Goal: Transaction & Acquisition: Purchase product/service

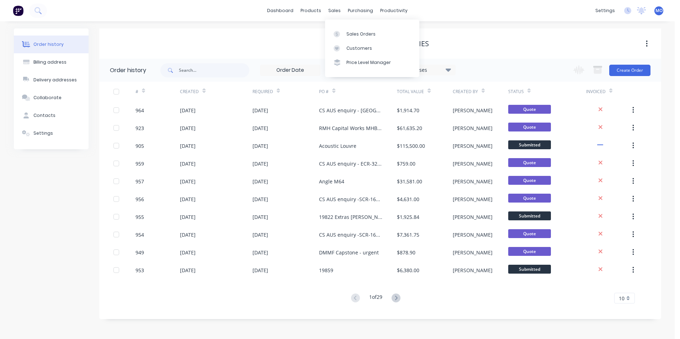
click at [334, 9] on div "sales" at bounding box center [334, 10] width 20 height 11
click at [355, 32] on div "Sales Orders" at bounding box center [360, 34] width 29 height 6
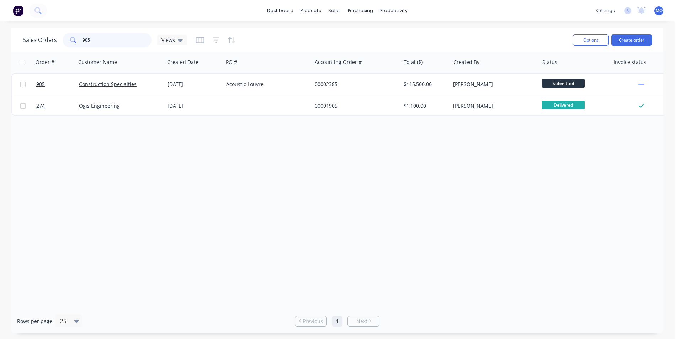
drag, startPoint x: 95, startPoint y: 38, endPoint x: 77, endPoint y: 41, distance: 17.9
click at [77, 41] on div "905" at bounding box center [107, 40] width 89 height 14
type input "955"
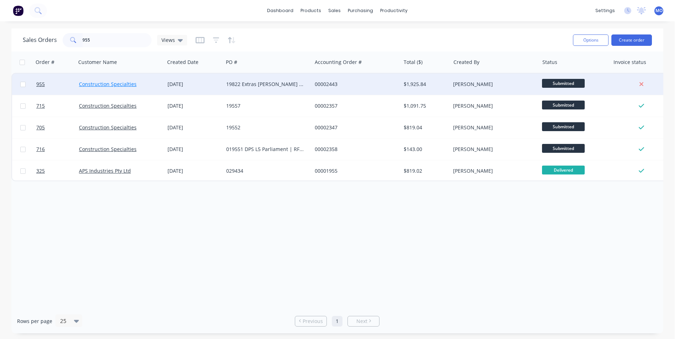
click at [133, 81] on link "Construction Specialties" at bounding box center [108, 84] width 58 height 7
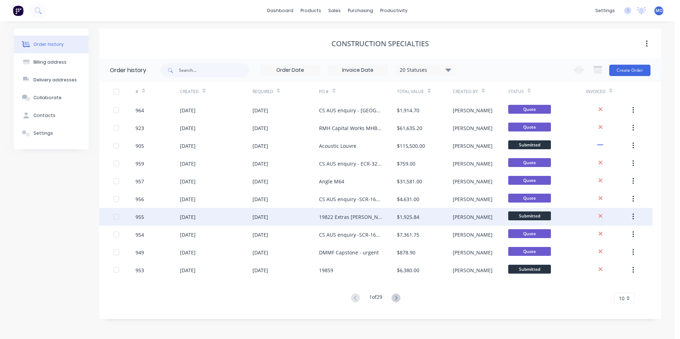
click at [193, 222] on div "[DATE]" at bounding box center [216, 217] width 72 height 18
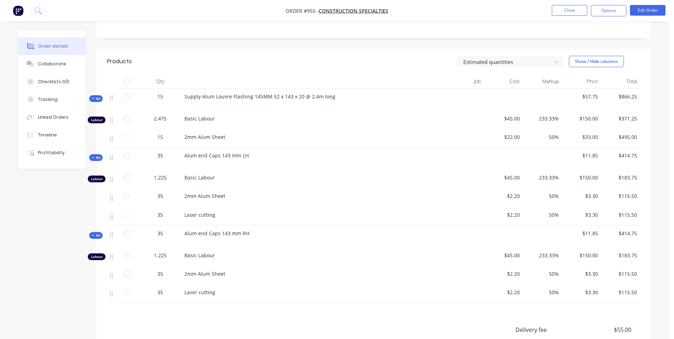
scroll to position [141, 0]
click at [619, 12] on button "Options" at bounding box center [609, 10] width 36 height 11
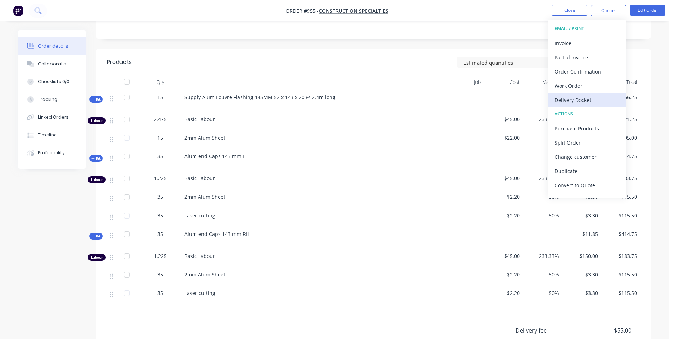
click at [565, 95] on div "Delivery Docket" at bounding box center [587, 100] width 65 height 10
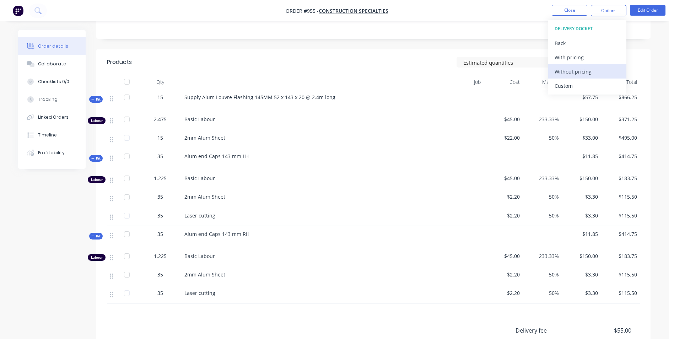
click at [563, 77] on button "Without pricing" at bounding box center [587, 71] width 78 height 14
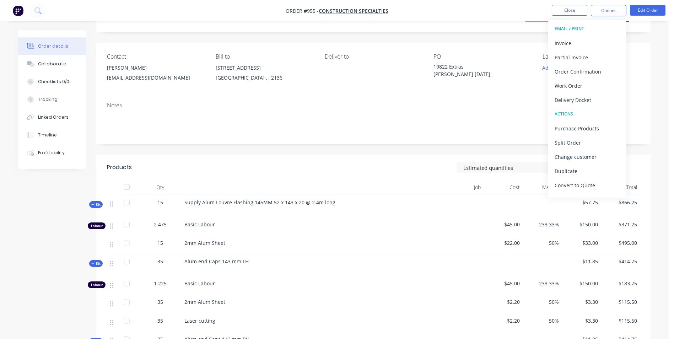
scroll to position [34, 0]
click at [294, 62] on div "Bill to [STREET_ADDRESS]" at bounding box center [264, 71] width 97 height 32
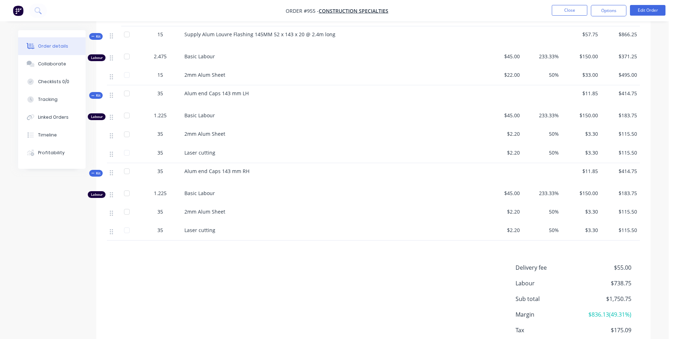
scroll to position [212, 0]
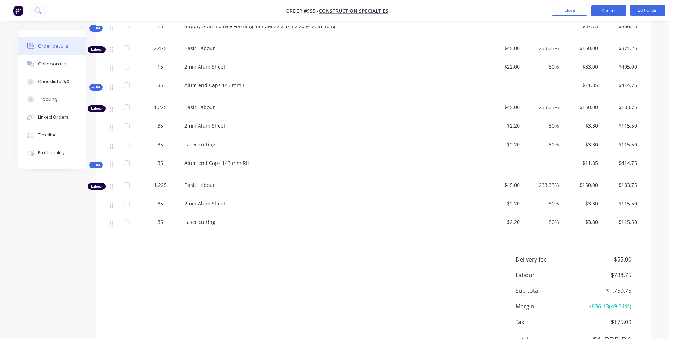
click at [605, 6] on button "Options" at bounding box center [609, 10] width 36 height 11
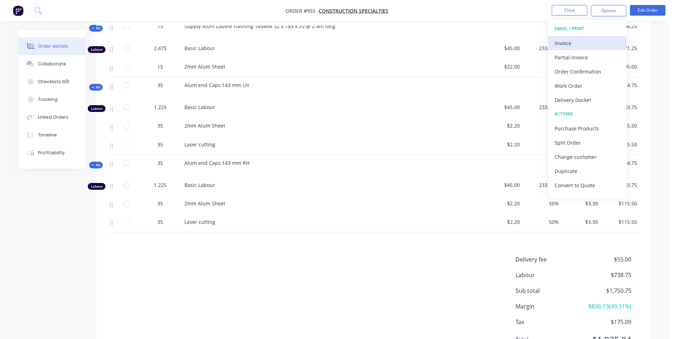
click at [565, 44] on div "Invoice" at bounding box center [587, 43] width 65 height 10
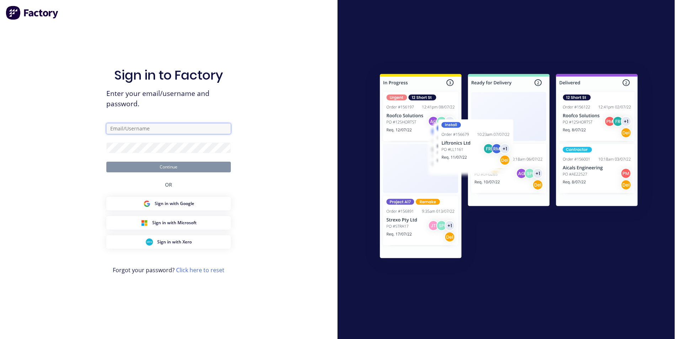
type input "[PERSON_NAME][EMAIL_ADDRESS][DOMAIN_NAME]"
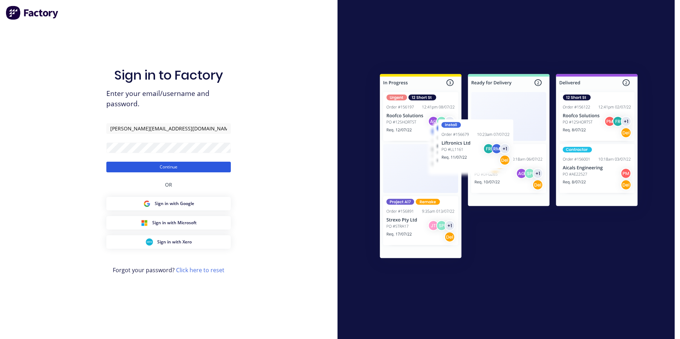
click at [164, 165] on button "Continue" at bounding box center [168, 167] width 124 height 11
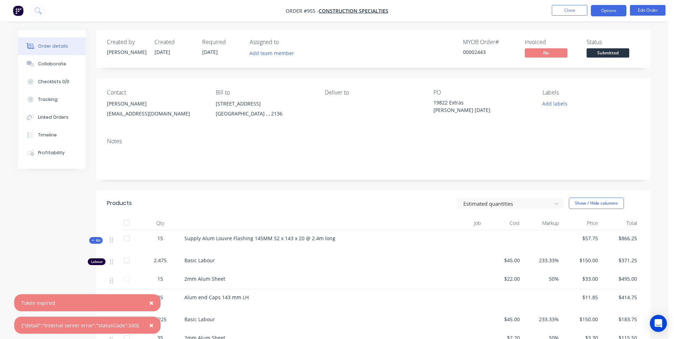
click at [609, 12] on button "Options" at bounding box center [609, 10] width 36 height 11
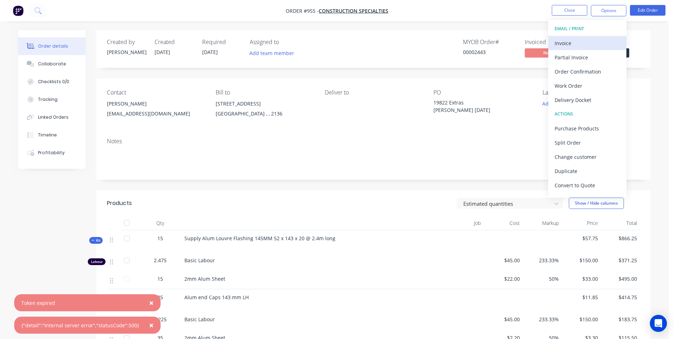
click at [575, 44] on div "Invoice" at bounding box center [587, 43] width 65 height 10
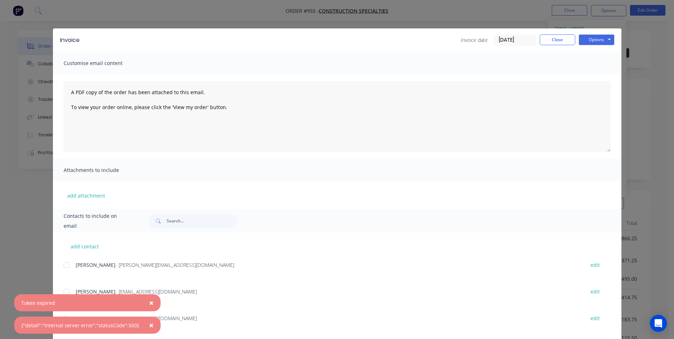
click at [149, 300] on span "×" at bounding box center [151, 303] width 4 height 10
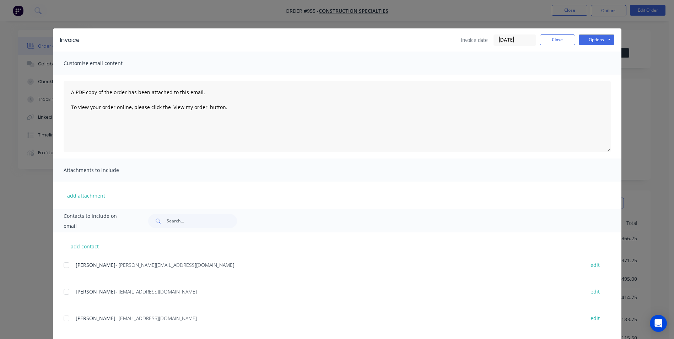
drag, startPoint x: 61, startPoint y: 295, endPoint x: 62, endPoint y: 301, distance: 6.4
click at [61, 295] on div at bounding box center [66, 292] width 14 height 14
click at [64, 312] on div at bounding box center [66, 318] width 14 height 14
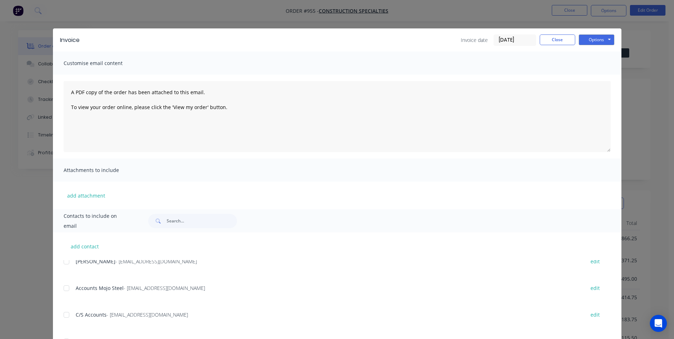
scroll to position [71, 0]
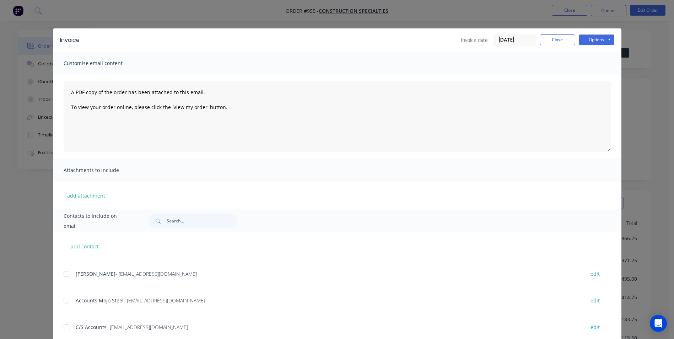
click at [72, 273] on div "Jackson - [EMAIL_ADDRESS][DOMAIN_NAME] edit" at bounding box center [343, 274] width 558 height 10
click at [64, 273] on div at bounding box center [66, 274] width 14 height 14
click at [67, 326] on div at bounding box center [66, 327] width 14 height 14
click at [596, 29] on div "Invoice Invoice date [DATE] Close Options Preview Print Email" at bounding box center [337, 39] width 569 height 23
drag, startPoint x: 590, startPoint y: 38, endPoint x: 590, endPoint y: 43, distance: 5.0
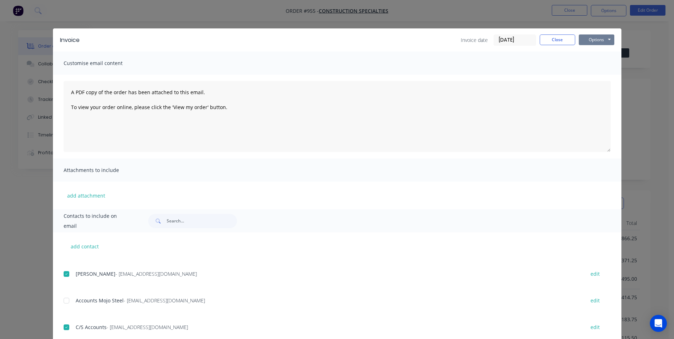
click at [590, 38] on button "Options" at bounding box center [597, 39] width 36 height 11
click at [591, 79] on button "Email" at bounding box center [601, 76] width 45 height 12
click at [547, 44] on button "Close" at bounding box center [558, 39] width 36 height 11
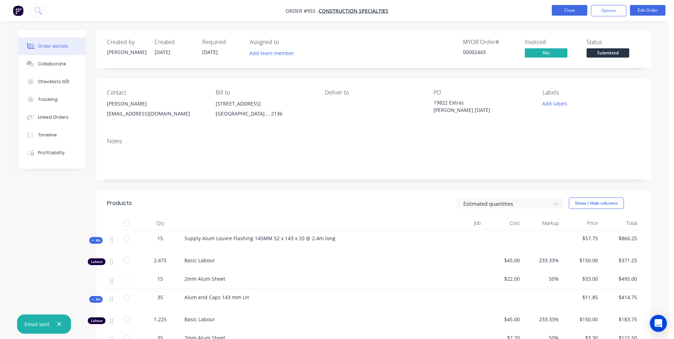
click at [562, 10] on button "Close" at bounding box center [570, 10] width 36 height 11
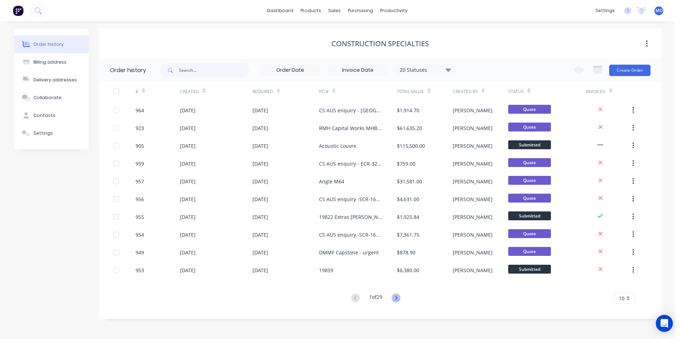
click at [394, 300] on icon at bounding box center [395, 298] width 9 height 9
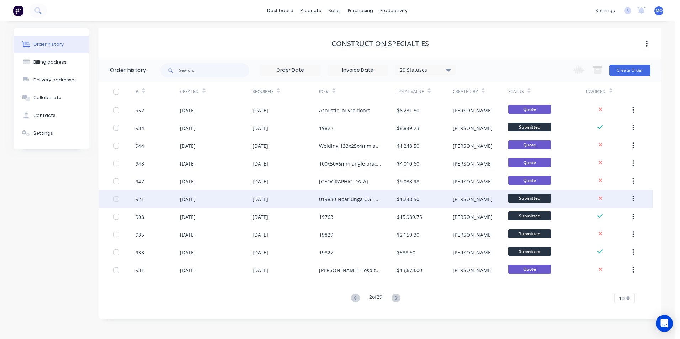
click at [497, 198] on div "[PERSON_NAME]" at bounding box center [479, 199] width 55 height 18
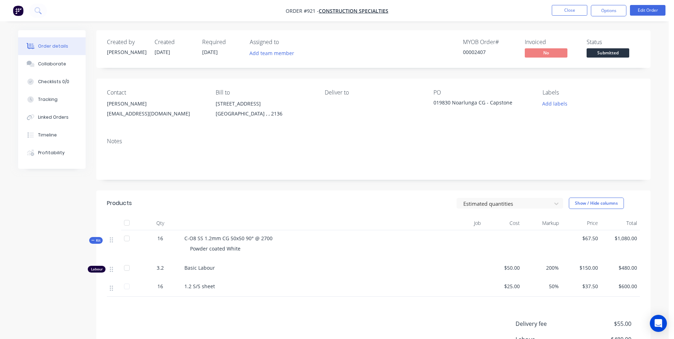
click at [599, 17] on nav "Order #921 - Construction Specialties Close Options Edit Order" at bounding box center [337, 10] width 674 height 21
click at [599, 15] on button "Options" at bounding box center [609, 10] width 36 height 11
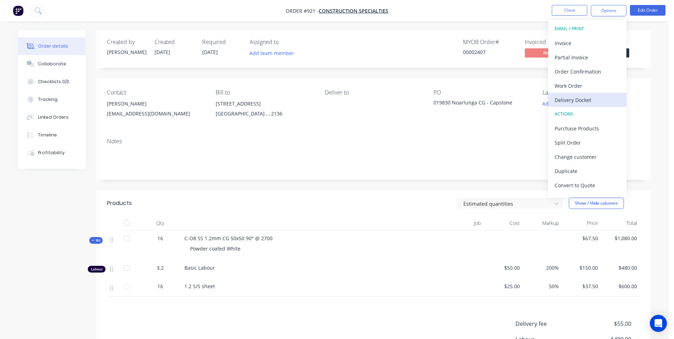
click at [562, 102] on div "Delivery Docket" at bounding box center [587, 100] width 65 height 10
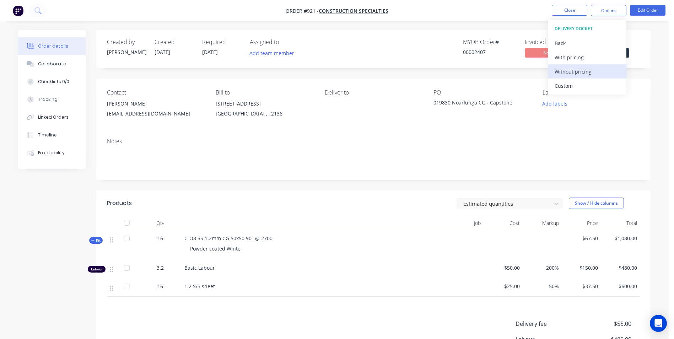
click at [567, 71] on div "Without pricing" at bounding box center [587, 71] width 65 height 10
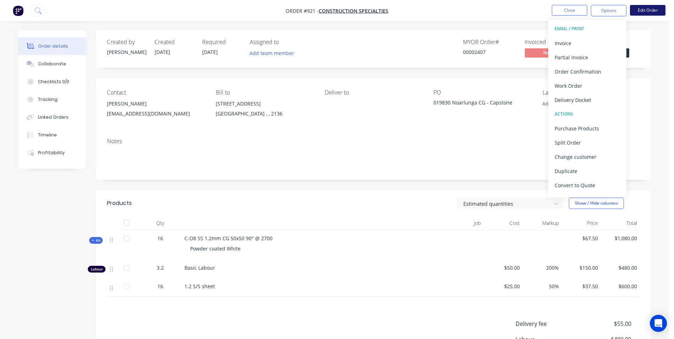
click at [643, 9] on button "Edit Order" at bounding box center [648, 10] width 36 height 11
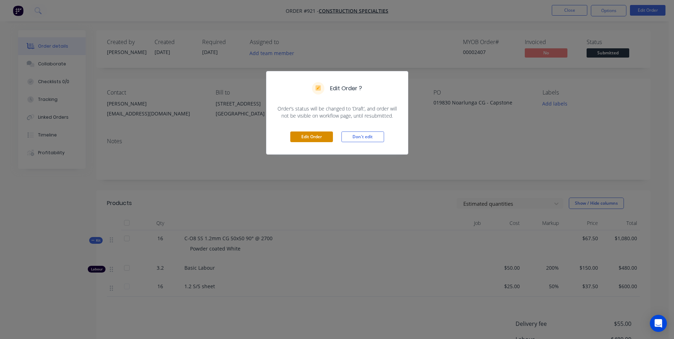
click at [331, 136] on button "Edit Order" at bounding box center [311, 136] width 43 height 11
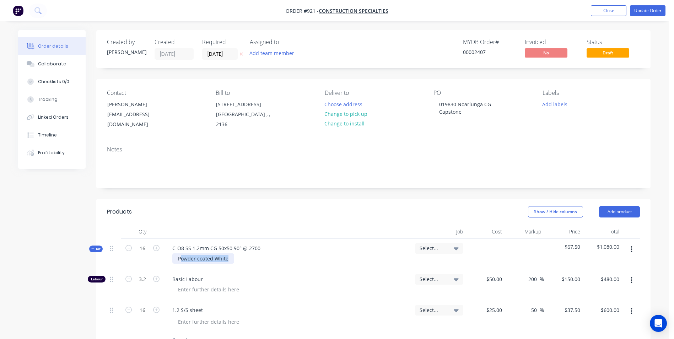
drag, startPoint x: 230, startPoint y: 260, endPoint x: 181, endPoint y: 259, distance: 49.0
click at [181, 259] on div "Powder coated White" at bounding box center [203, 258] width 62 height 10
click at [646, 12] on button "Update Order" at bounding box center [648, 10] width 36 height 11
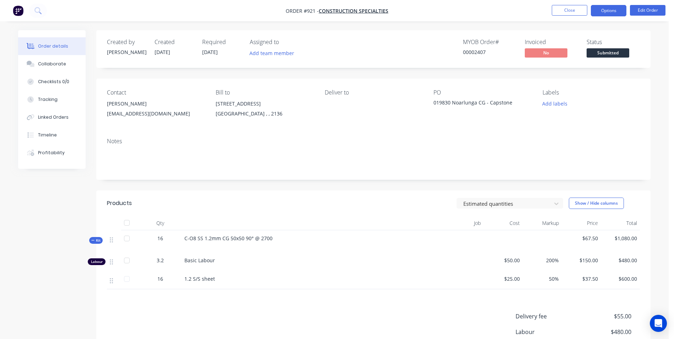
click at [620, 8] on button "Options" at bounding box center [609, 10] width 36 height 11
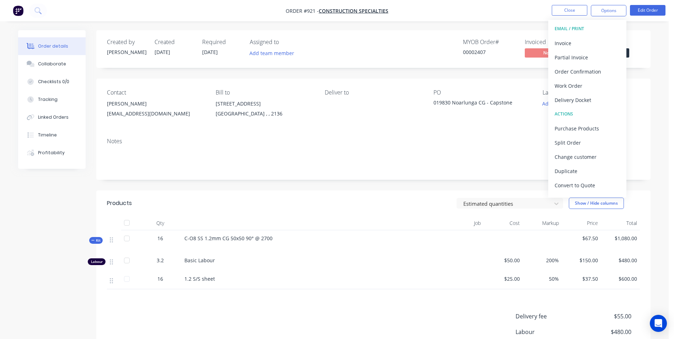
click at [575, 96] on div "Delivery Docket" at bounding box center [587, 100] width 65 height 10
click at [573, 76] on div "Without pricing" at bounding box center [587, 71] width 65 height 10
click at [565, 39] on div "Invoice" at bounding box center [587, 43] width 65 height 10
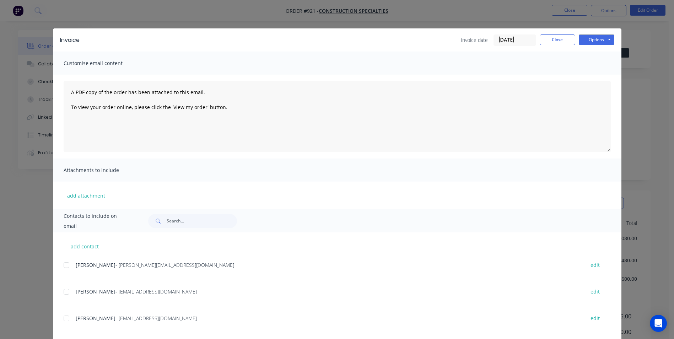
click at [60, 293] on div "add contact [PERSON_NAME] - [PERSON_NAME][EMAIL_ADDRESS][DOMAIN_NAME] edit [PER…" at bounding box center [337, 330] width 569 height 197
click at [67, 290] on div at bounding box center [66, 292] width 14 height 14
click at [63, 312] on div at bounding box center [66, 318] width 14 height 14
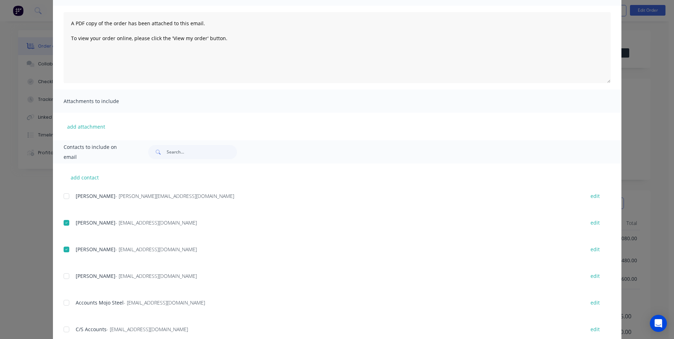
scroll to position [71, 0]
click at [63, 271] on div at bounding box center [66, 274] width 14 height 14
click at [72, 325] on div "C/S Accounts - [EMAIL_ADDRESS][DOMAIN_NAME] edit" at bounding box center [343, 327] width 558 height 10
click at [66, 323] on div at bounding box center [66, 327] width 14 height 14
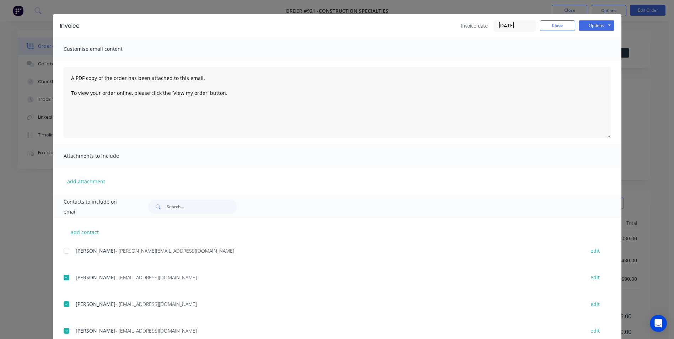
scroll to position [0, 0]
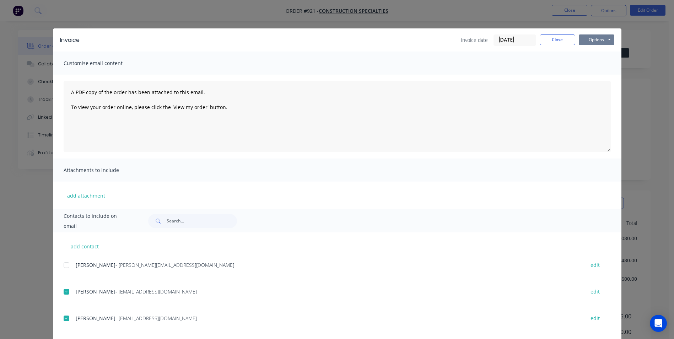
click at [585, 41] on button "Options" at bounding box center [597, 39] width 36 height 11
click at [596, 72] on button "Email" at bounding box center [601, 76] width 45 height 12
click at [542, 41] on button "Close" at bounding box center [558, 39] width 36 height 11
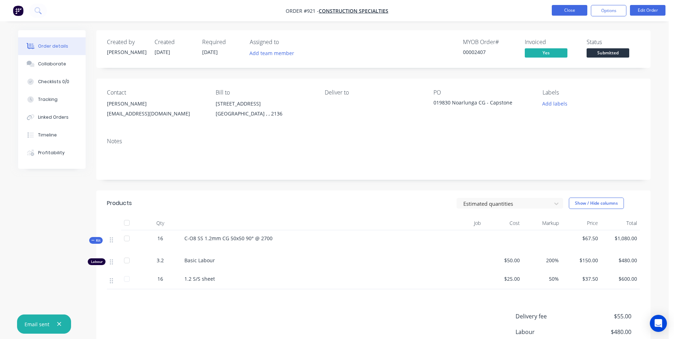
click at [569, 9] on button "Close" at bounding box center [570, 10] width 36 height 11
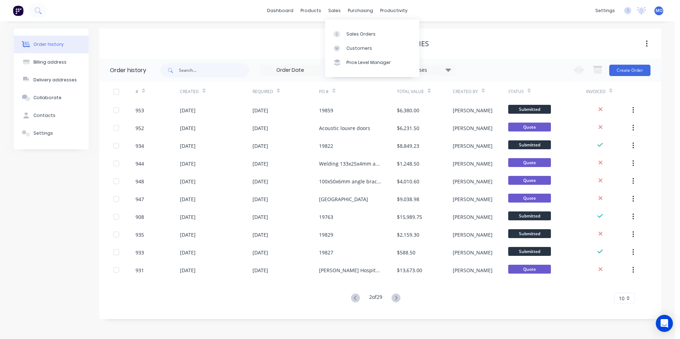
click at [337, 15] on div "sales" at bounding box center [334, 10] width 20 height 11
click at [346, 33] on div "Sales Orders" at bounding box center [360, 34] width 29 height 6
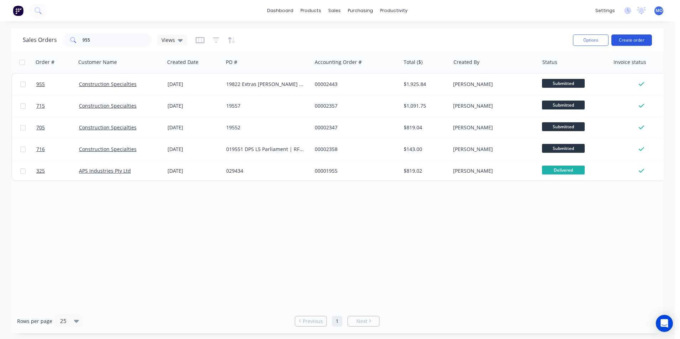
click at [636, 41] on button "Create order" at bounding box center [631, 39] width 41 height 11
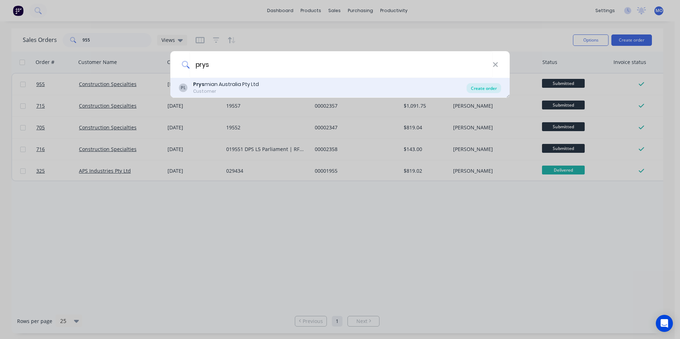
type input "prys"
click at [481, 86] on div "Create order" at bounding box center [483, 88] width 34 height 10
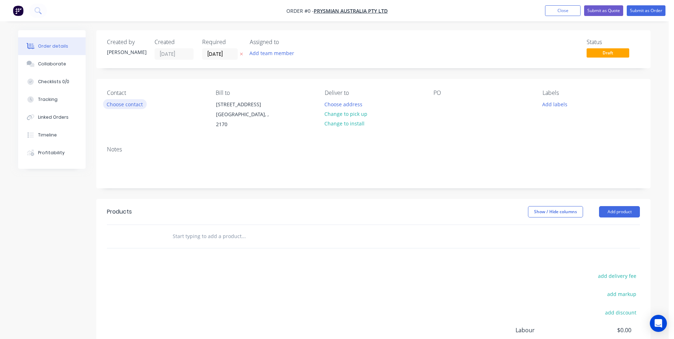
click at [123, 106] on button "Choose contact" at bounding box center [125, 104] width 44 height 10
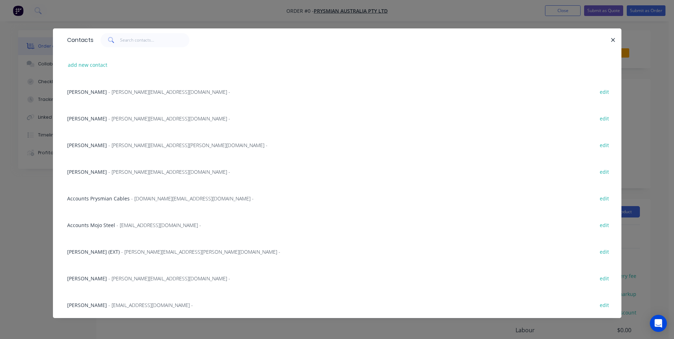
click at [123, 116] on span "- [PERSON_NAME][EMAIL_ADDRESS][DOMAIN_NAME] -" at bounding box center [169, 118] width 122 height 7
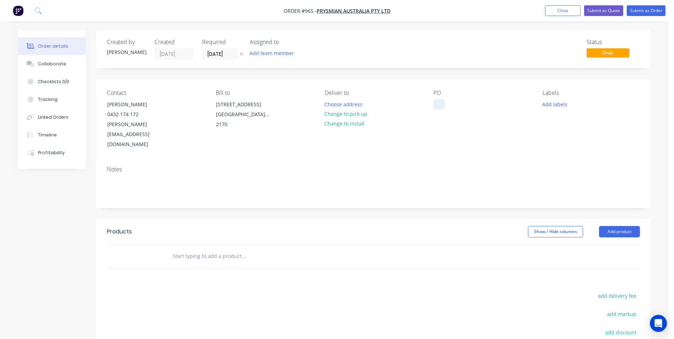
click at [439, 102] on div at bounding box center [439, 104] width 11 height 10
click at [608, 226] on button "Add product" at bounding box center [619, 231] width 41 height 11
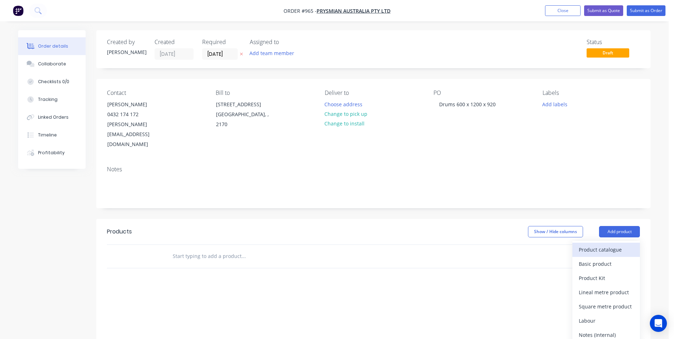
click at [589, 245] on div "Product catalogue" at bounding box center [606, 250] width 55 height 10
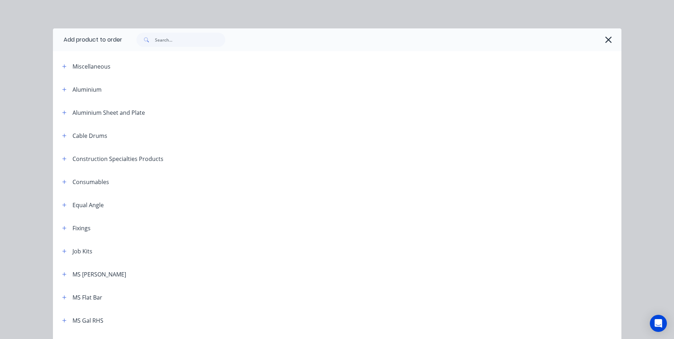
click at [59, 72] on header "Miscellaneous" at bounding box center [337, 66] width 569 height 23
click at [60, 70] on span at bounding box center [64, 66] width 9 height 9
click at [65, 69] on span at bounding box center [64, 66] width 9 height 9
click at [64, 68] on button "button" at bounding box center [64, 66] width 9 height 9
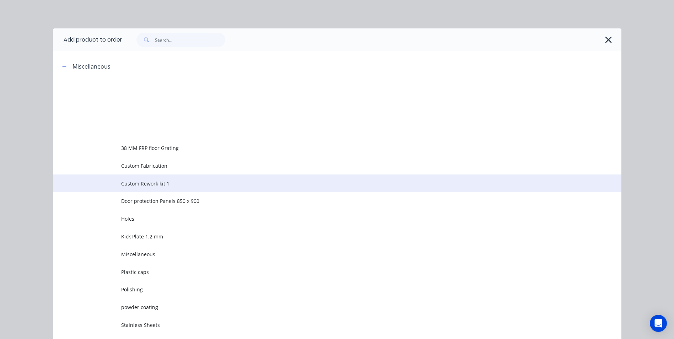
click at [140, 182] on span "Custom Rework kit 1" at bounding box center [321, 183] width 400 height 7
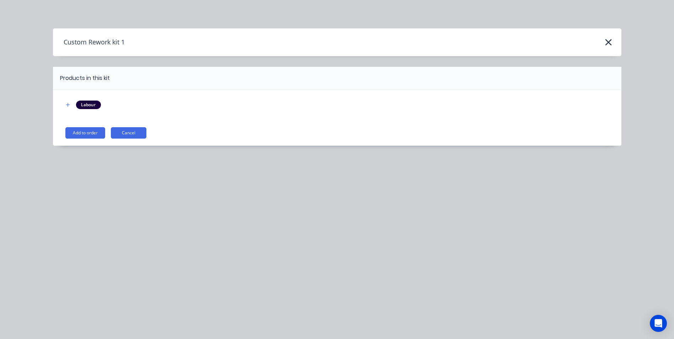
drag, startPoint x: 82, startPoint y: 133, endPoint x: 86, endPoint y: 134, distance: 4.0
click at [82, 133] on button "Add to order" at bounding box center [85, 132] width 40 height 11
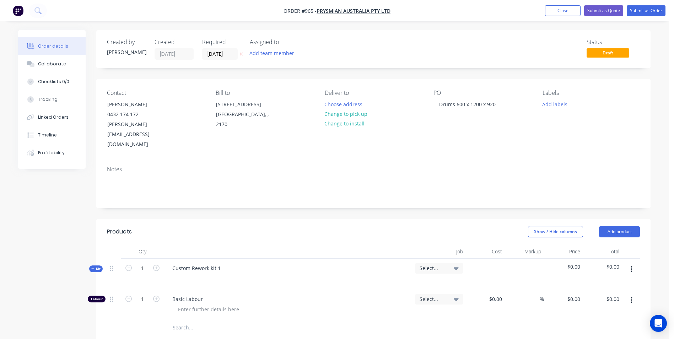
click at [632, 296] on icon "button" at bounding box center [632, 300] width 2 height 8
click at [605, 314] on div "Duplicate" at bounding box center [606, 319] width 55 height 10
click at [631, 327] on icon "button" at bounding box center [632, 331] width 2 height 8
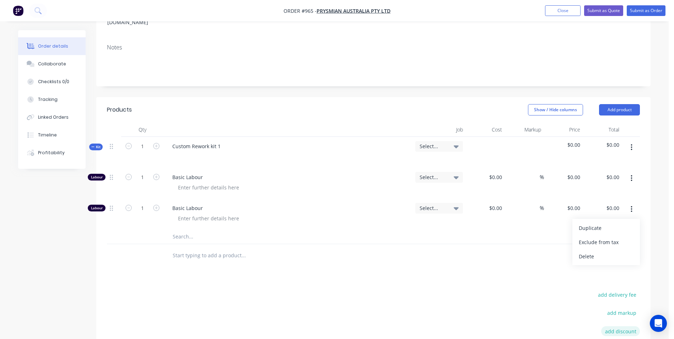
scroll to position [142, 0]
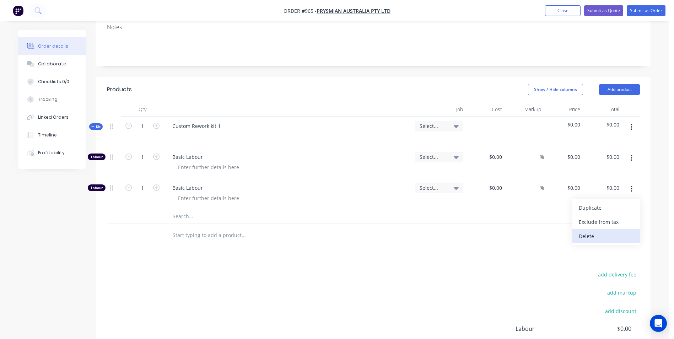
click at [587, 231] on div "Delete" at bounding box center [606, 236] width 55 height 10
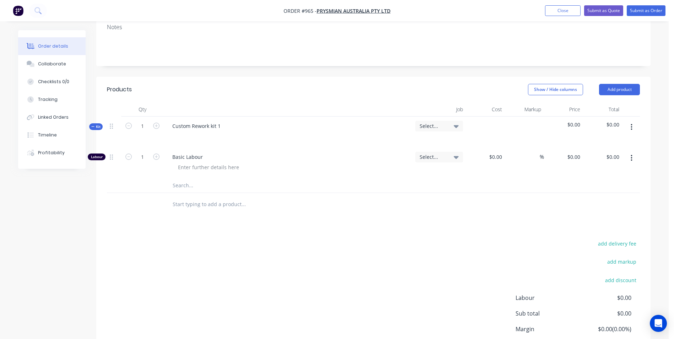
click at [633, 121] on button "button" at bounding box center [631, 127] width 17 height 13
click at [600, 141] on div "Add product to kit" at bounding box center [606, 146] width 55 height 10
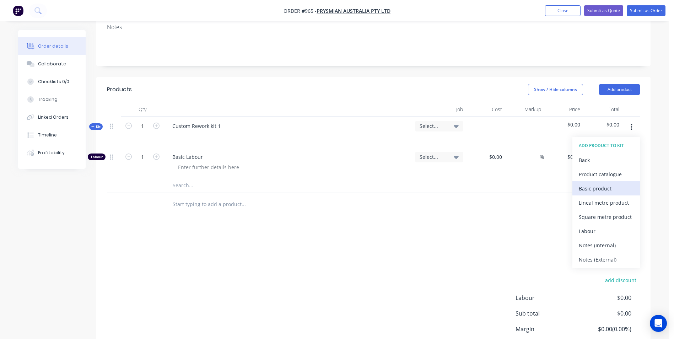
click at [593, 183] on div "Basic product" at bounding box center [606, 188] width 55 height 10
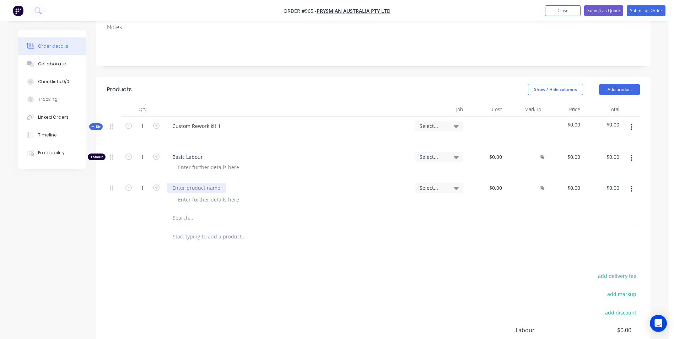
click at [203, 183] on div at bounding box center [196, 188] width 59 height 10
type input "$1,127.20"
type input "50"
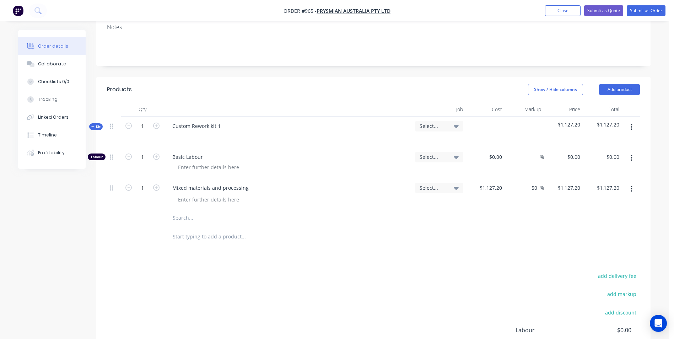
type input "1690.8"
type input "$1,690.80"
click at [145, 152] on input "1" at bounding box center [142, 157] width 18 height 11
type input "12.5069"
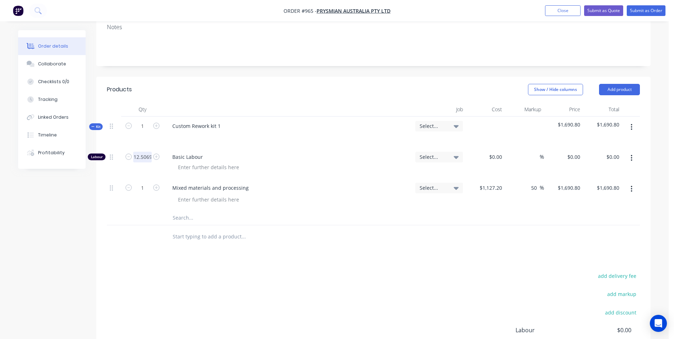
click at [145, 152] on input "12.5069" at bounding box center [142, 157] width 18 height 11
type input "12.5"
click at [280, 127] on div "Custom Rework kit 1" at bounding box center [288, 132] width 249 height 31
click at [504, 152] on input at bounding box center [497, 157] width 16 height 10
type input "$50.00"
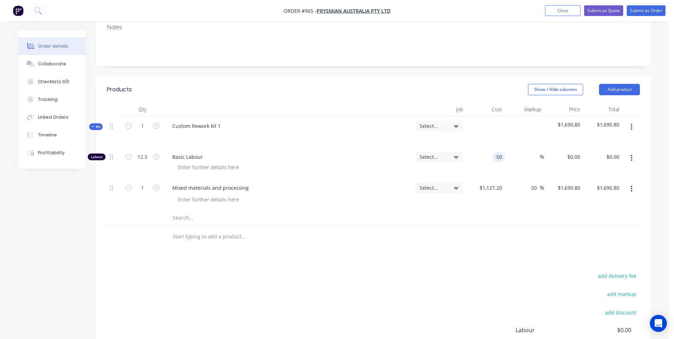
type input "$50.00"
type input "$625.00"
type input "130"
type input "160"
type input "$130.00"
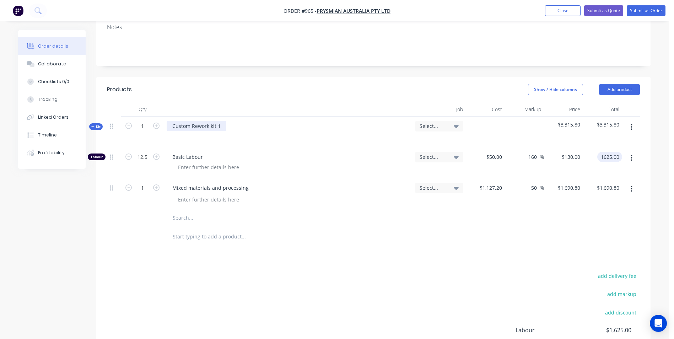
type input "$1,625.00"
drag, startPoint x: 201, startPoint y: 109, endPoint x: 143, endPoint y: 112, distance: 58.4
click at [143, 117] on div "Kit 1 Custom Rework kit 1 Select... $3,315.80 $3,315.80" at bounding box center [373, 132] width 533 height 31
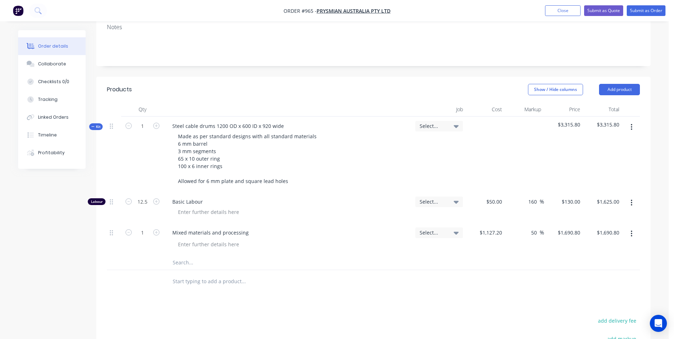
click at [390, 157] on div "Made as per standard designs with all standard materials 6 mm barrel 3 mm segme…" at bounding box center [288, 158] width 243 height 55
click at [140, 121] on input "1" at bounding box center [142, 126] width 18 height 11
type input "2"
type input "25"
type input "$3,250.00"
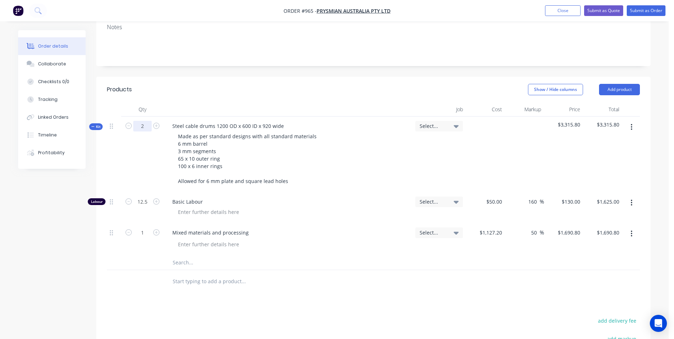
type input "2"
type input "$3,381.60"
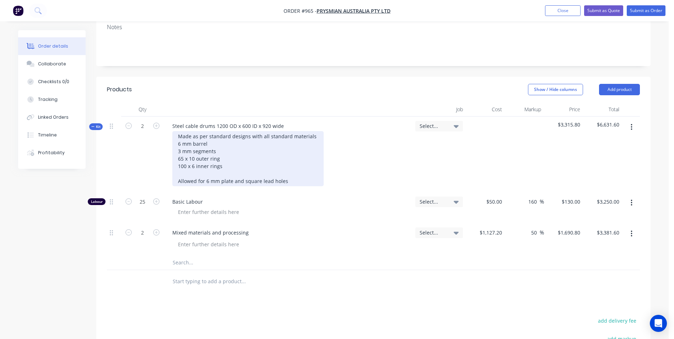
click at [286, 166] on div "Made as per standard designs with all standard materials 6 mm barrel 3 mm segme…" at bounding box center [247, 158] width 151 height 55
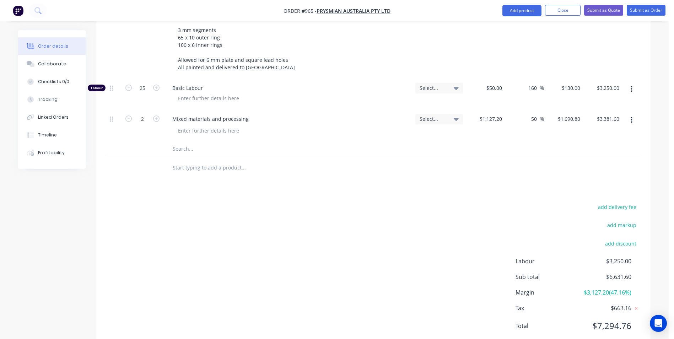
scroll to position [265, 0]
click at [600, 12] on button "Submit as Quote" at bounding box center [603, 10] width 39 height 11
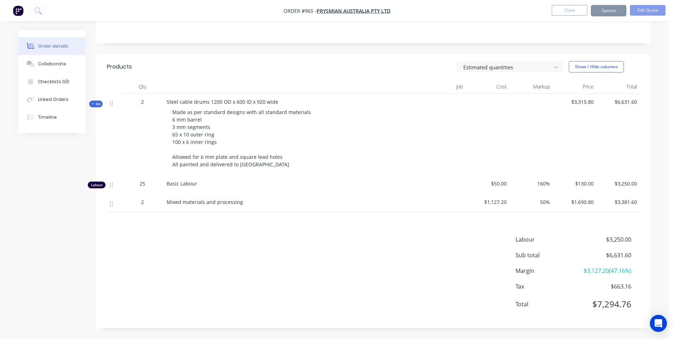
scroll to position [0, 0]
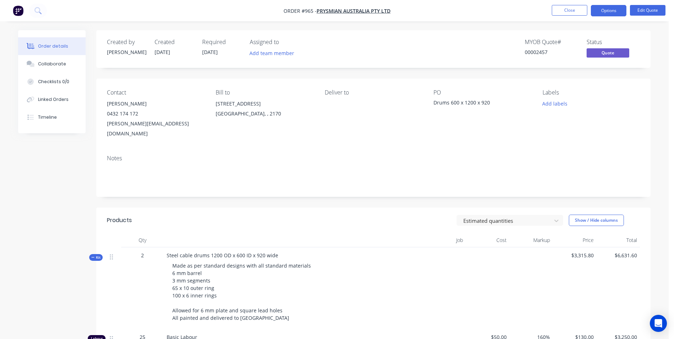
click at [600, 12] on button "Options" at bounding box center [609, 10] width 36 height 11
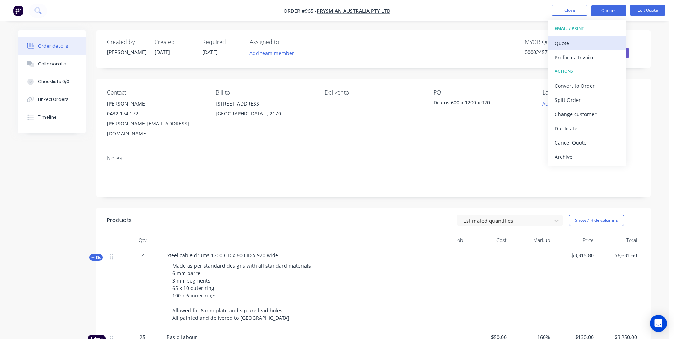
click at [558, 38] on div "Quote" at bounding box center [587, 43] width 65 height 10
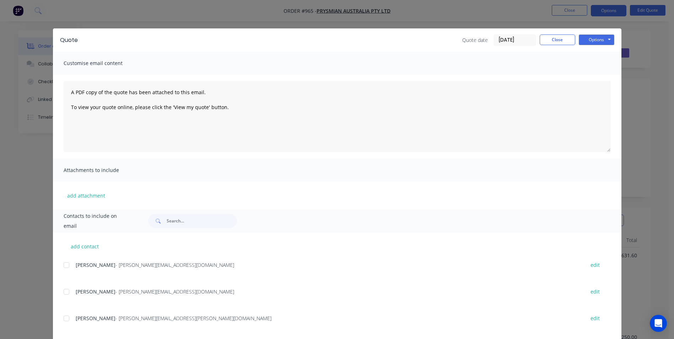
click at [62, 293] on div at bounding box center [66, 292] width 14 height 14
click at [88, 248] on button "add contact" at bounding box center [85, 246] width 43 height 11
select select "AU"
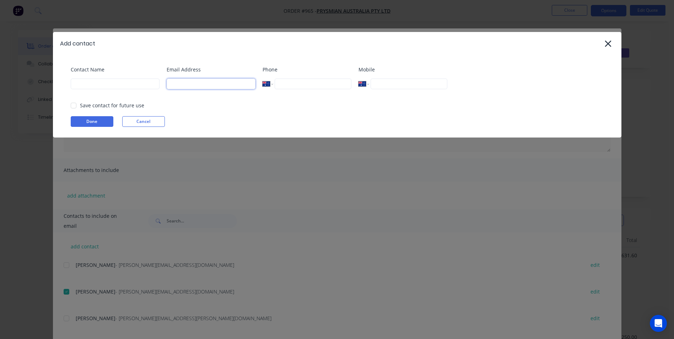
click at [185, 81] on input at bounding box center [211, 84] width 89 height 11
paste input "[PERSON_NAME] <[PERSON_NAME][EMAIL_ADDRESS][DOMAIN_NAME]>"
drag, startPoint x: 182, startPoint y: 84, endPoint x: 151, endPoint y: 86, distance: 30.6
click at [139, 86] on div "Contact Name Email Address [PERSON_NAME] <[PERSON_NAME][EMAIL_ADDRESS][DOMAIN_N…" at bounding box center [341, 80] width 540 height 29
type input "[EMAIL_ADDRESS][DOMAIN_NAME]"
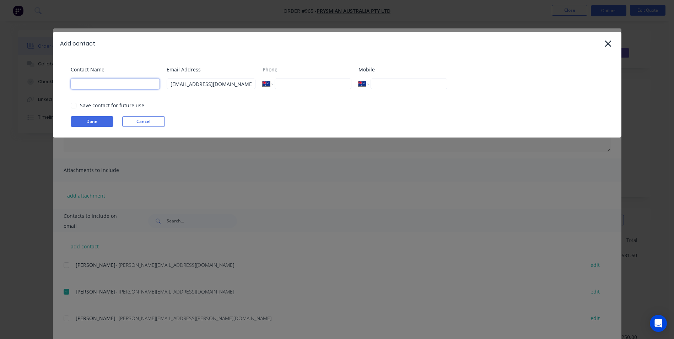
click at [122, 84] on input at bounding box center [115, 84] width 89 height 11
paste input "[PERSON_NAME] <"
click at [76, 109] on div at bounding box center [73, 105] width 14 height 14
drag, startPoint x: 93, startPoint y: 84, endPoint x: 62, endPoint y: 85, distance: 31.6
click at [62, 85] on div "Contact Name [PERSON_NAME] Email Address [EMAIL_ADDRESS][DOMAIN_NAME] Phone Int…" at bounding box center [337, 96] width 569 height 82
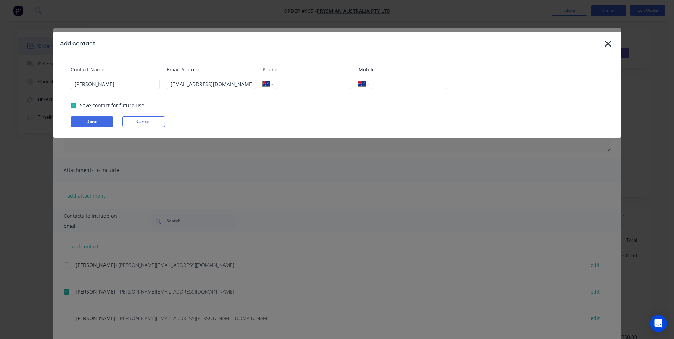
click at [91, 77] on div "Contact Name [PERSON_NAME]" at bounding box center [115, 80] width 89 height 29
click at [98, 84] on input "[PERSON_NAME]" at bounding box center [115, 84] width 89 height 11
paste input "[PERSON_NAME]"
type input "[PERSON_NAME]"
click at [93, 121] on button "Done" at bounding box center [92, 121] width 43 height 11
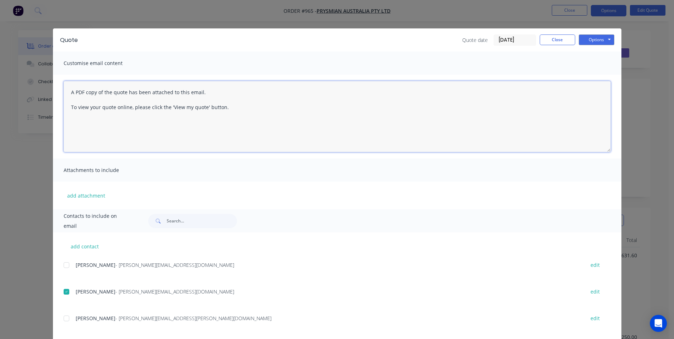
click at [93, 120] on textarea "A PDF copy of the quote has been attached to this email. To view your quote onl…" at bounding box center [337, 116] width 547 height 71
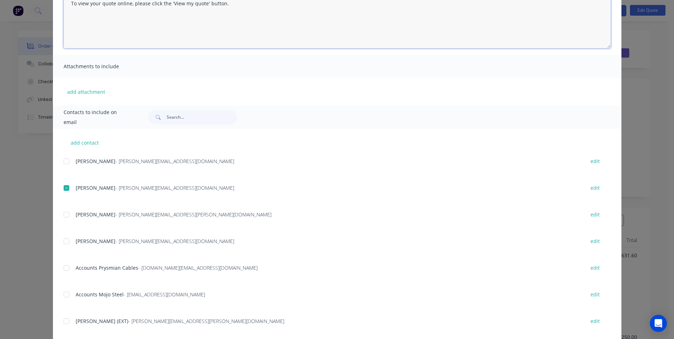
scroll to position [107, 0]
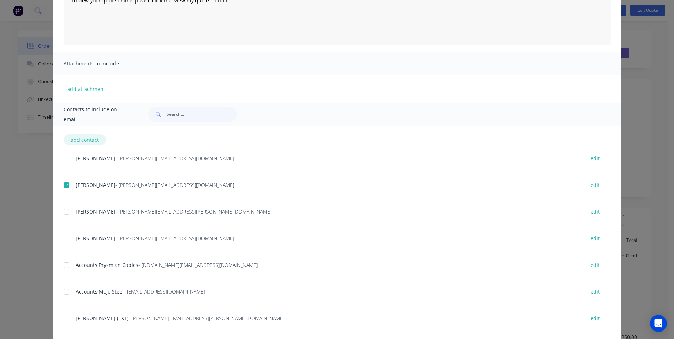
click at [83, 139] on button "add contact" at bounding box center [85, 139] width 43 height 11
select select "AU"
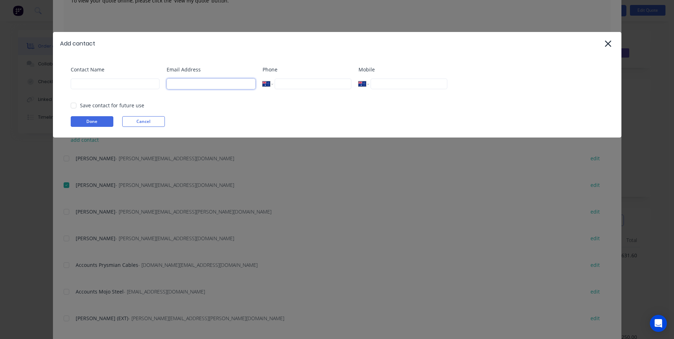
click at [184, 85] on input at bounding box center [211, 84] width 89 height 11
paste input "Mcegan [PERSON_NAME] <[PERSON_NAME][EMAIL_ADDRESS][DOMAIN_NAME]>"
drag, startPoint x: 176, startPoint y: 86, endPoint x: 149, endPoint y: 88, distance: 27.1
click at [149, 88] on div "Contact Name Email Address Mcegan Vanessa <[EMAIL_ADDRESS][DOMAIN_NAME] Phone I…" at bounding box center [341, 80] width 540 height 29
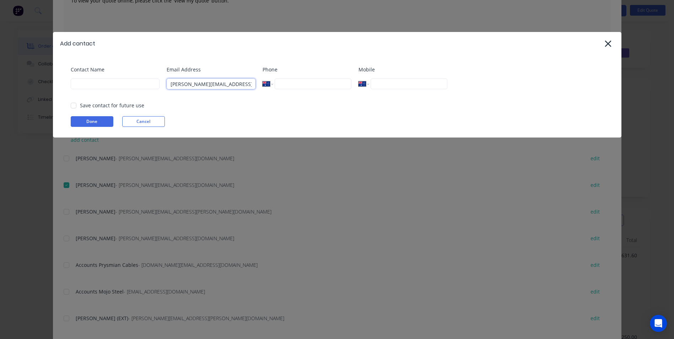
type input "[PERSON_NAME][EMAIL_ADDRESS][DOMAIN_NAME]"
click at [80, 85] on input at bounding box center [115, 84] width 89 height 11
paste input "[PERSON_NAME] <"
drag, startPoint x: 95, startPoint y: 87, endPoint x: 65, endPoint y: 86, distance: 29.5
click at [65, 86] on div "Contact Name Mcegan [PERSON_NAME] Address [EMAIL_ADDRESS][DOMAIN_NAME] Phone In…" at bounding box center [337, 96] width 569 height 82
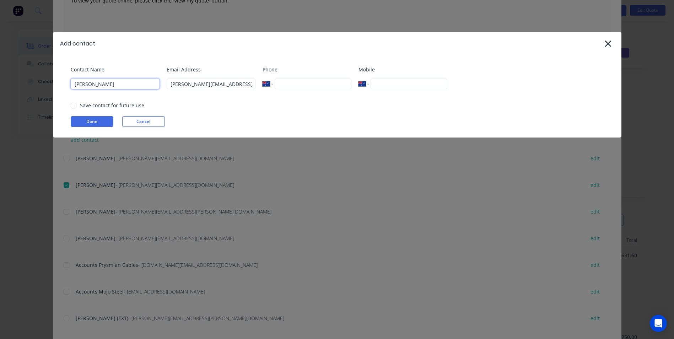
click at [96, 86] on input "[PERSON_NAME]" at bounding box center [115, 84] width 89 height 11
paste input "Mcegan"
click at [72, 103] on div at bounding box center [73, 105] width 14 height 14
type input "[PERSON_NAME]"
click at [85, 119] on button "Done" at bounding box center [92, 121] width 43 height 11
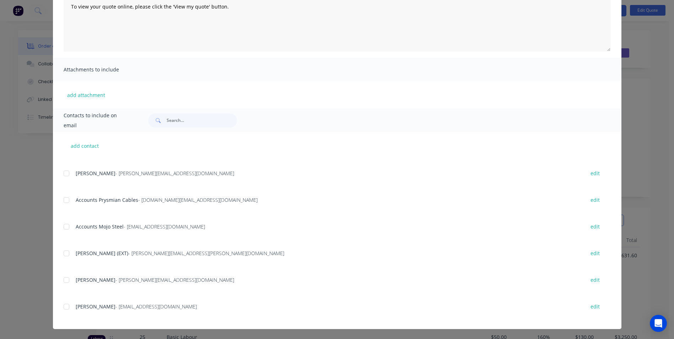
scroll to position [124, 0]
click at [69, 279] on div at bounding box center [66, 281] width 14 height 14
click at [61, 304] on div at bounding box center [66, 307] width 14 height 14
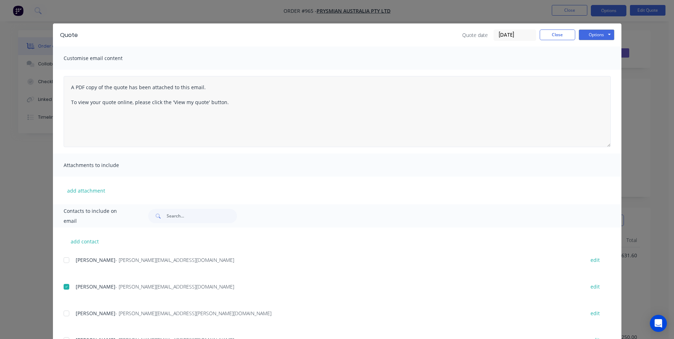
scroll to position [0, 0]
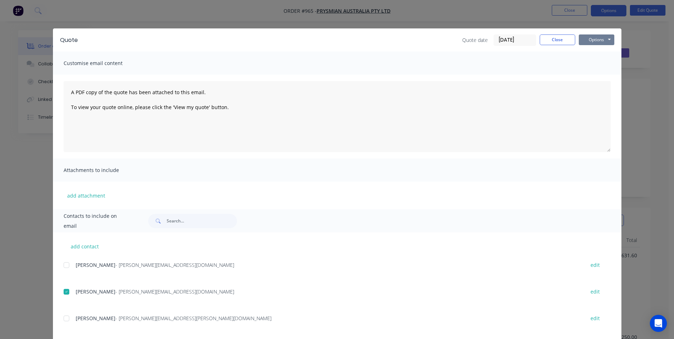
click at [587, 41] on button "Options" at bounding box center [597, 39] width 36 height 11
click at [589, 77] on button "Email" at bounding box center [601, 76] width 45 height 12
